Goal: Task Accomplishment & Management: Use online tool/utility

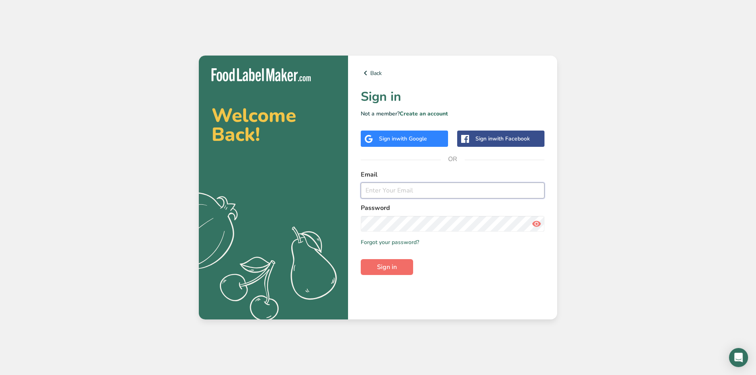
type input "[EMAIL_ADDRESS][DOMAIN_NAME]"
click at [402, 268] on button "Sign in" at bounding box center [387, 267] width 52 height 16
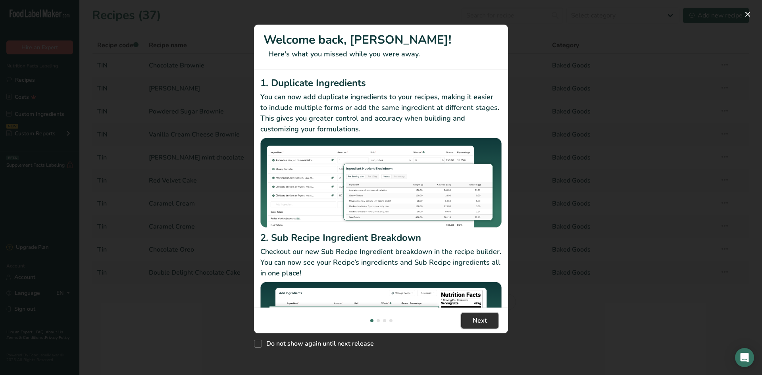
click at [484, 325] on span "Next" at bounding box center [480, 321] width 14 height 10
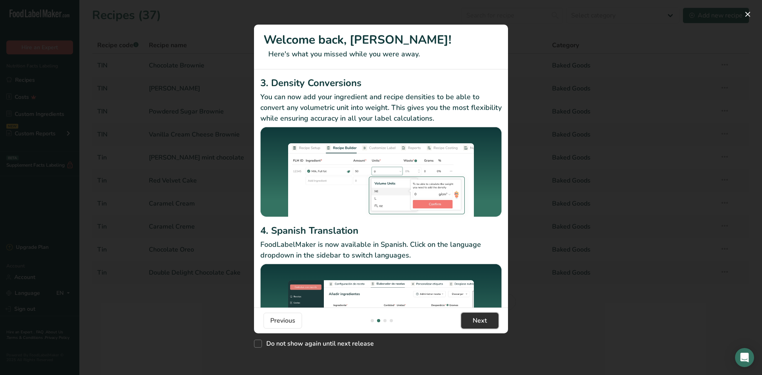
click at [484, 325] on span "Next" at bounding box center [480, 321] width 14 height 10
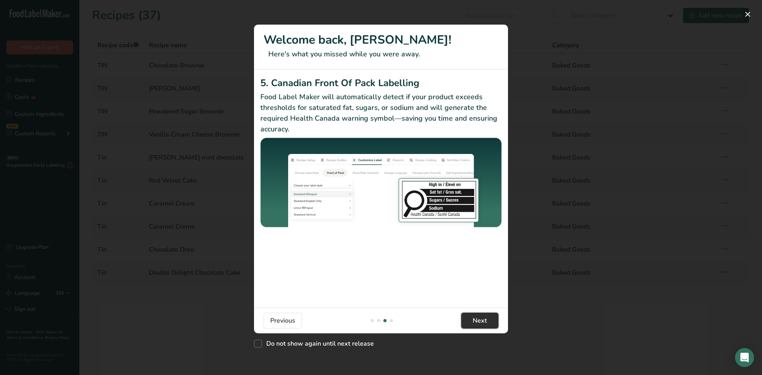
click at [484, 325] on span "Next" at bounding box center [480, 321] width 14 height 10
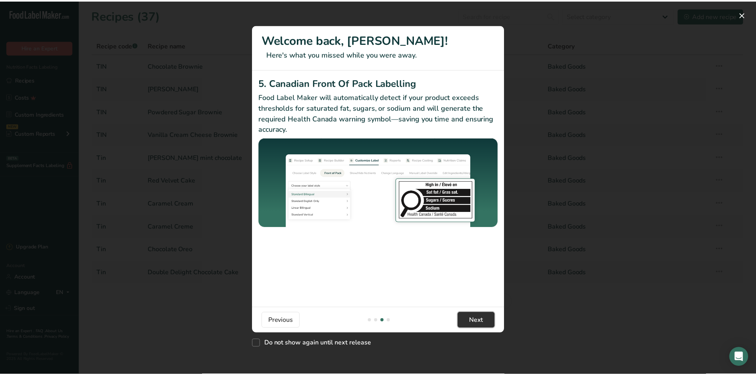
scroll to position [0, 762]
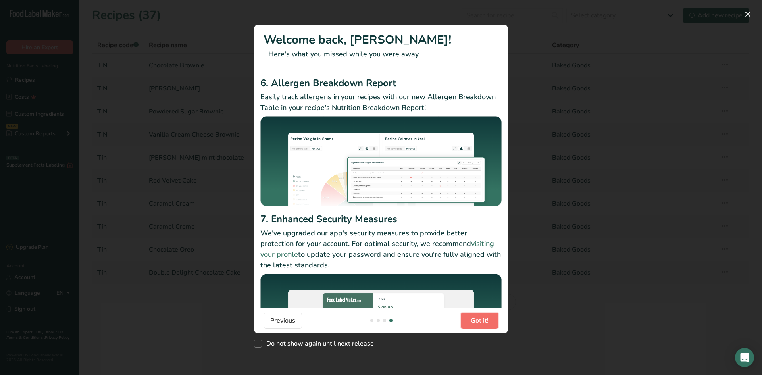
click at [484, 325] on span "Got it!" at bounding box center [480, 321] width 18 height 10
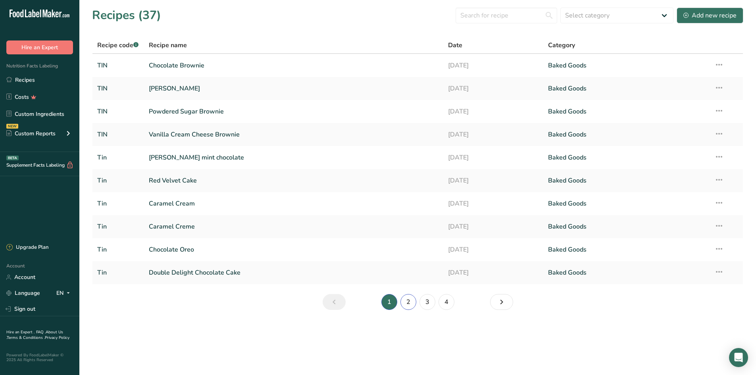
click at [402, 303] on link "2" at bounding box center [409, 302] width 16 height 16
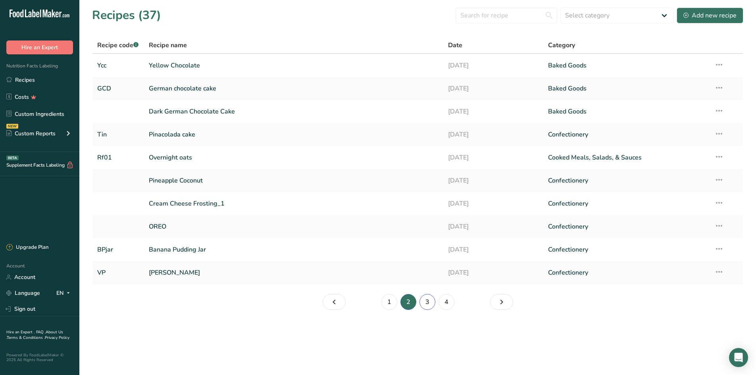
click at [430, 304] on link "3" at bounding box center [428, 302] width 16 height 16
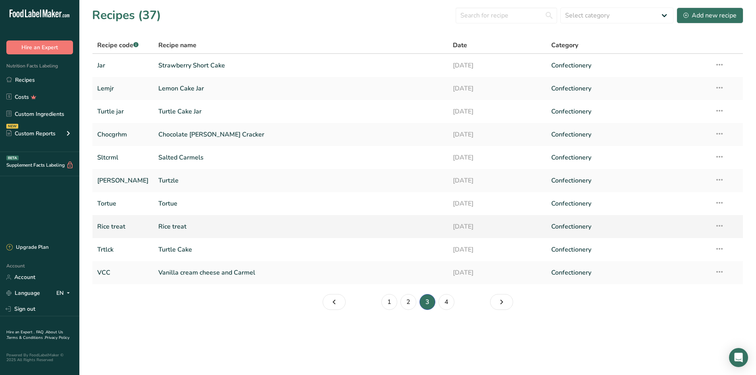
click at [203, 230] on link "Rice treat" at bounding box center [301, 226] width 286 height 17
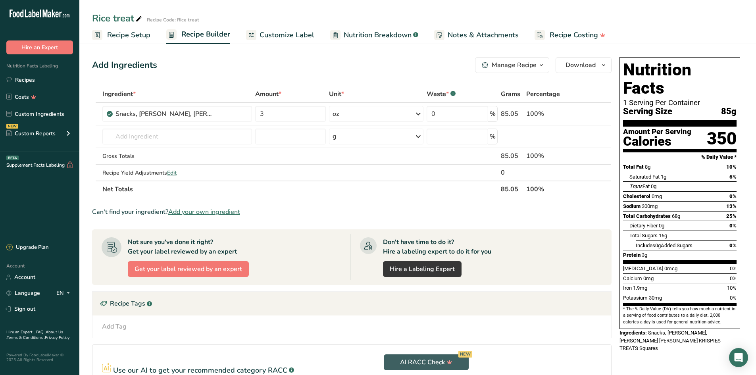
click at [255, 41] on link "Customize Label" at bounding box center [280, 35] width 68 height 18
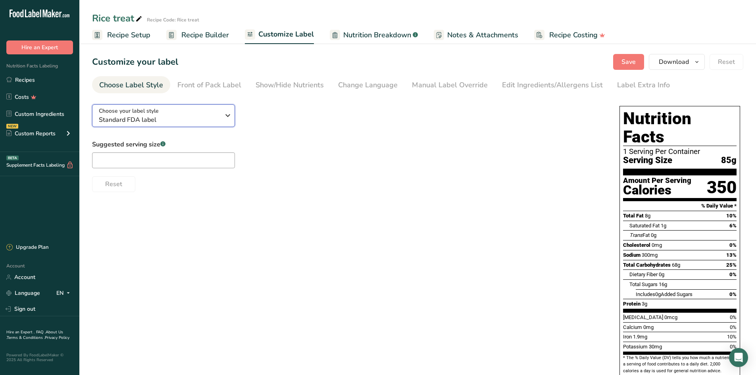
click at [223, 117] on icon "button" at bounding box center [228, 115] width 10 height 14
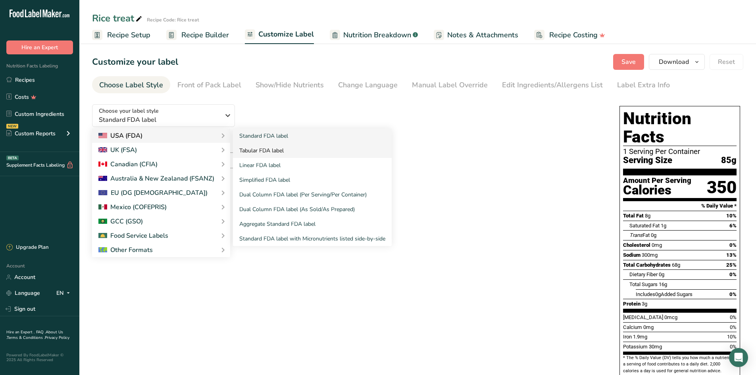
click at [255, 152] on link "Tabular FDA label" at bounding box center [312, 150] width 159 height 15
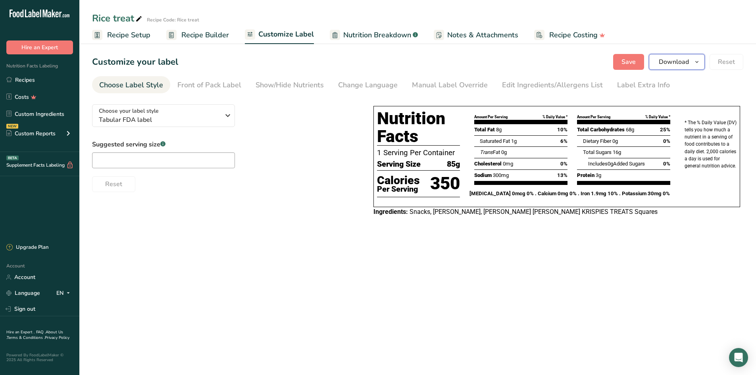
click at [680, 63] on span "Download" at bounding box center [674, 62] width 30 height 10
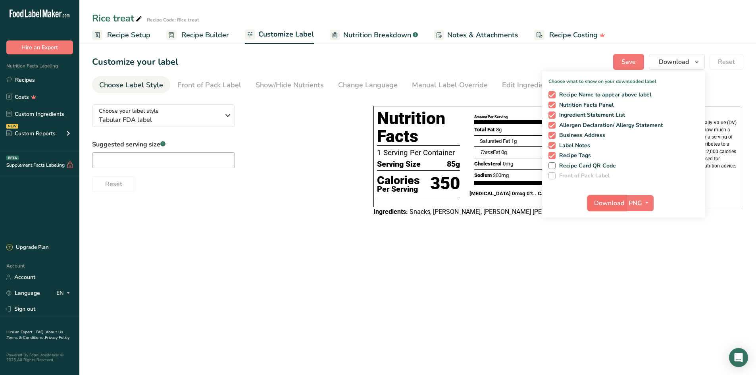
click at [620, 207] on span "Download" at bounding box center [609, 204] width 30 height 10
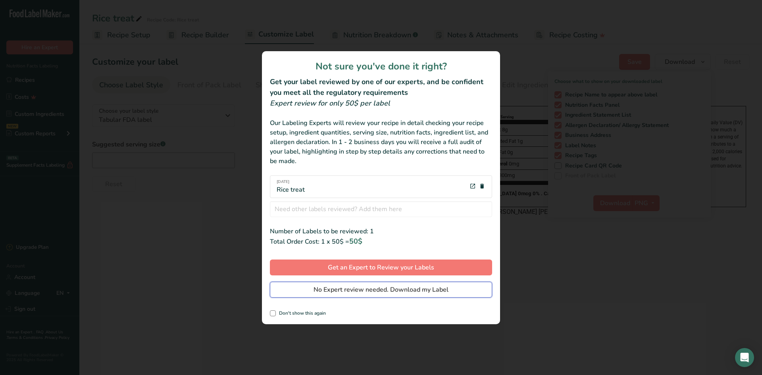
click at [380, 290] on span "No Expert review needed. Download my Label" at bounding box center [381, 290] width 135 height 10
